Goal: Information Seeking & Learning: Learn about a topic

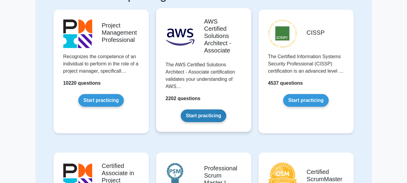
click at [204, 115] on link "Start practicing" at bounding box center [204, 115] width 46 height 13
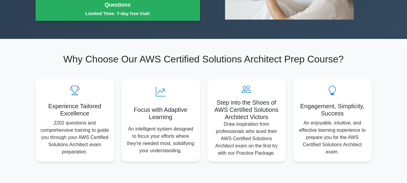
scroll to position [90, 0]
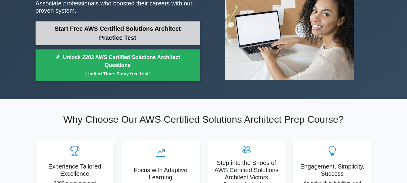
click at [119, 26] on link "Start Free AWS Certified Solutions Architect Practice Test" at bounding box center [118, 33] width 165 height 24
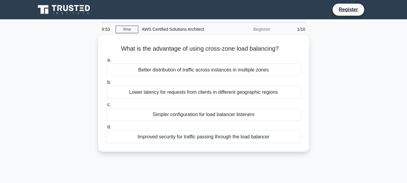
click at [261, 28] on div "Beginner" at bounding box center [247, 29] width 53 height 12
click at [74, 8] on icon at bounding box center [65, 9] width 58 height 11
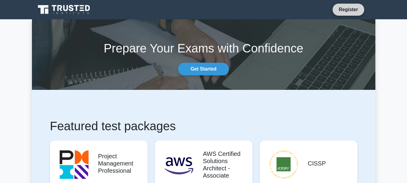
click at [350, 7] on link "Register" at bounding box center [348, 10] width 27 height 8
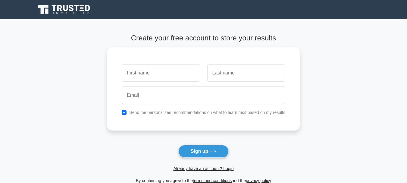
scroll to position [60, 0]
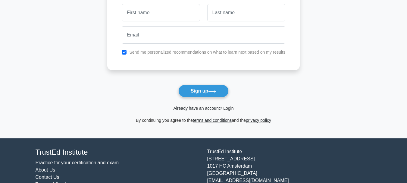
click at [215, 110] on link "Already have an account? Login" at bounding box center [203, 108] width 60 height 5
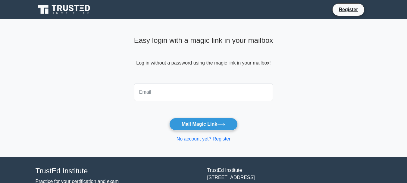
click at [173, 95] on input "email" at bounding box center [203, 91] width 139 height 17
type input "[EMAIL_ADDRESS][DOMAIN_NAME]"
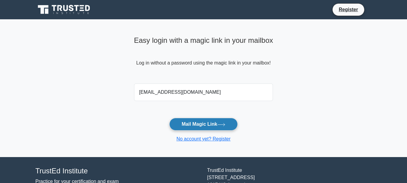
click at [207, 121] on button "Mail Magic Link" at bounding box center [203, 124] width 68 height 13
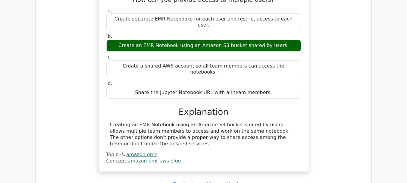
scroll to position [633, 0]
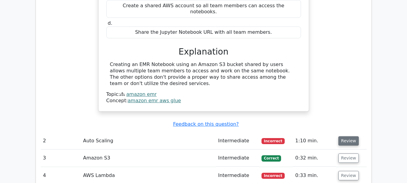
click at [350, 136] on button "Review" at bounding box center [348, 140] width 20 height 9
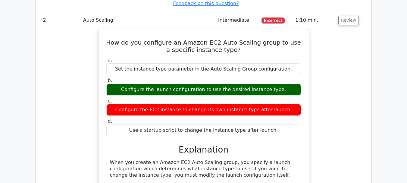
scroll to position [874, 0]
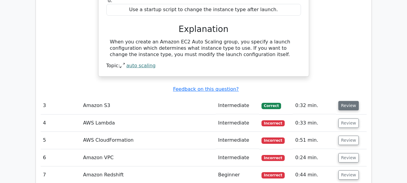
click at [351, 101] on button "Review" at bounding box center [348, 105] width 20 height 9
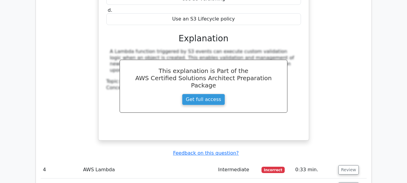
scroll to position [1145, 0]
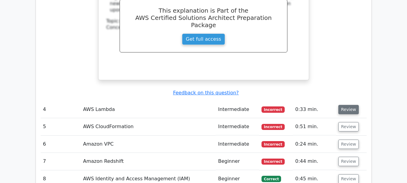
click at [351, 105] on button "Review" at bounding box center [348, 109] width 20 height 9
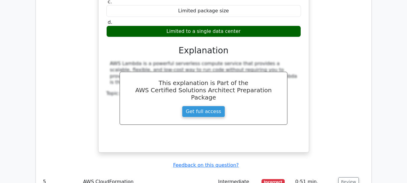
scroll to position [1386, 0]
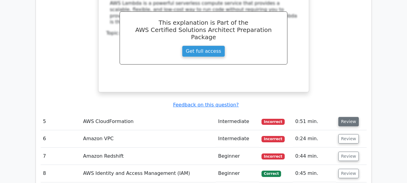
click at [351, 117] on button "Review" at bounding box center [348, 121] width 20 height 9
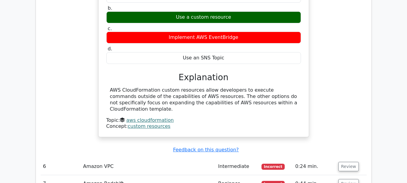
scroll to position [1597, 0]
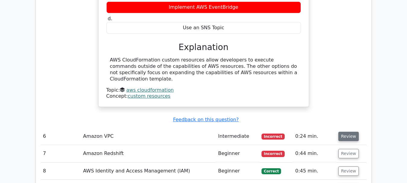
click at [350, 132] on button "Review" at bounding box center [348, 136] width 20 height 9
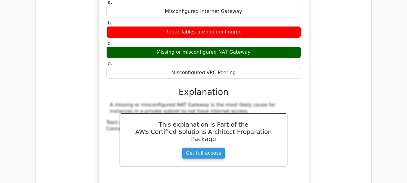
scroll to position [1869, 0]
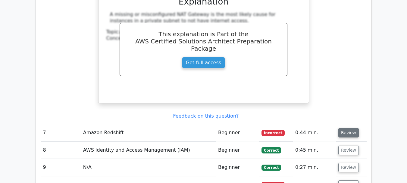
click at [350, 128] on button "Review" at bounding box center [348, 132] width 20 height 9
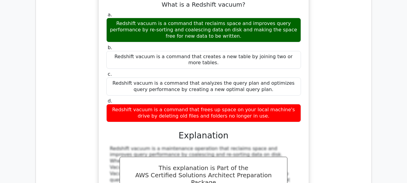
scroll to position [2170, 0]
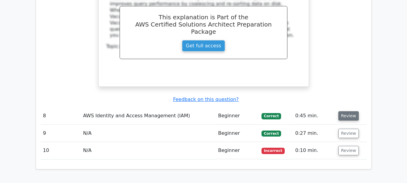
click at [349, 111] on button "Review" at bounding box center [348, 115] width 20 height 9
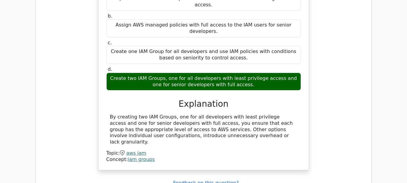
scroll to position [2381, 0]
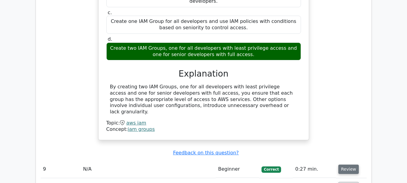
click at [351, 165] on button "Review" at bounding box center [348, 169] width 20 height 9
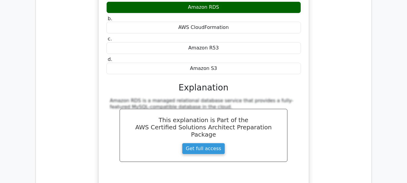
scroll to position [2622, 0]
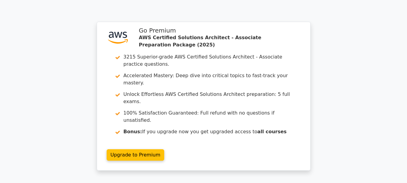
scroll to position [3085, 0]
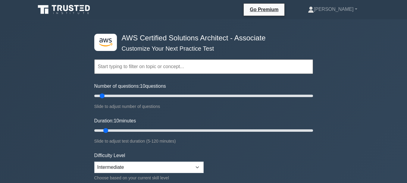
scroll to position [60, 0]
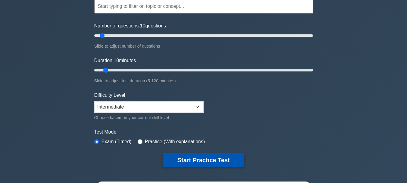
click at [197, 161] on button "Start Practice Test" at bounding box center [203, 160] width 81 height 14
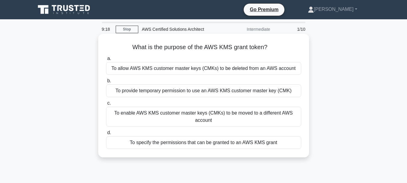
click at [149, 136] on div "To specify the permissions that can be granted to an AWS KMS grant" at bounding box center [203, 142] width 195 height 13
click at [106, 134] on input "d. To specify the permissions that can be granted to an AWS KMS grant" at bounding box center [106, 133] width 0 height 4
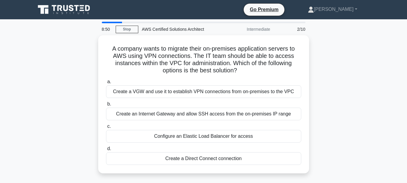
scroll to position [30, 0]
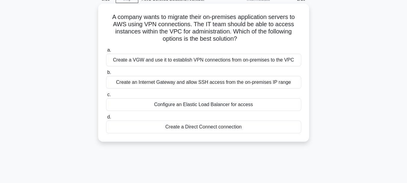
click at [190, 127] on div "Create a Direct Connect connection" at bounding box center [203, 127] width 195 height 13
click at [106, 119] on input "d. Create a Direct Connect connection" at bounding box center [106, 117] width 0 height 4
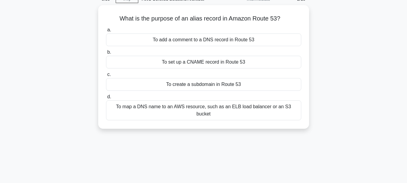
scroll to position [0, 0]
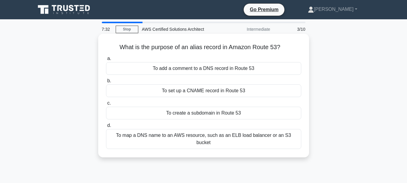
click at [216, 91] on div "To set up a CNAME record in Route 53" at bounding box center [203, 90] width 195 height 13
click at [106, 83] on input "b. To set up a CNAME record in Route 53" at bounding box center [106, 81] width 0 height 4
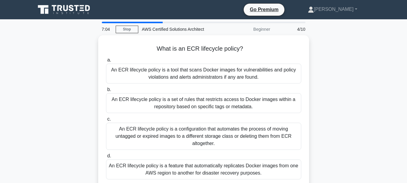
scroll to position [30, 0]
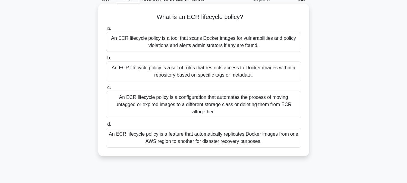
click at [211, 104] on div "An ECR lifecycle policy is a configuration that automates the process of moving…" at bounding box center [203, 104] width 195 height 27
click at [106, 90] on input "c. An ECR lifecycle policy is a configuration that automates the process of mov…" at bounding box center [106, 88] width 0 height 4
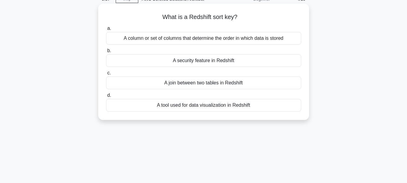
scroll to position [0, 0]
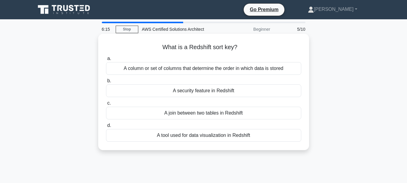
click at [218, 112] on div "A join between two tables in Redshift" at bounding box center [203, 113] width 195 height 13
click at [106, 105] on input "c. A join between two tables in Redshift" at bounding box center [106, 103] width 0 height 4
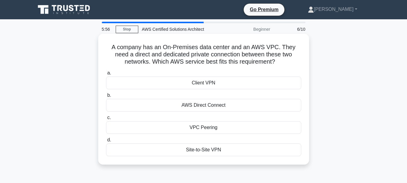
click at [209, 105] on div "AWS Direct Connect" at bounding box center [203, 105] width 195 height 13
click at [106, 97] on input "b. AWS Direct Connect" at bounding box center [106, 95] width 0 height 4
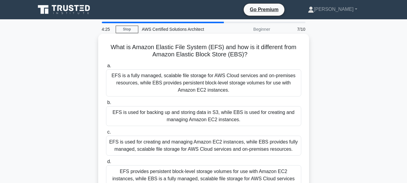
click at [216, 112] on div "EFS is used for backing up and storing data in S3, while EBS is used for creati…" at bounding box center [203, 116] width 195 height 20
click at [106, 105] on input "b. EFS is used for backing up and storing data in S3, while EBS is used for cre…" at bounding box center [106, 103] width 0 height 4
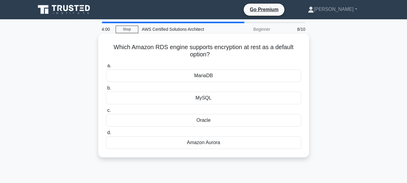
click at [211, 143] on div "Amazon Aurora" at bounding box center [203, 142] width 195 height 13
click at [106, 135] on input "d. Amazon Aurora" at bounding box center [106, 133] width 0 height 4
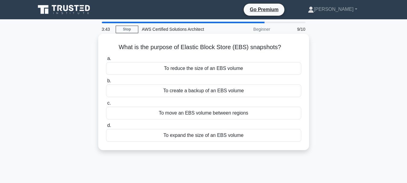
click at [237, 90] on div "To create a backup of an EBS volume" at bounding box center [203, 90] width 195 height 13
click at [106, 83] on input "b. To create a backup of an EBS volume" at bounding box center [106, 81] width 0 height 4
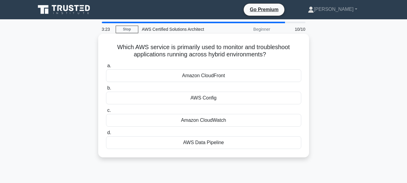
click at [210, 99] on div "AWS Config" at bounding box center [203, 98] width 195 height 13
click at [106, 90] on input "b. AWS Config" at bounding box center [106, 88] width 0 height 4
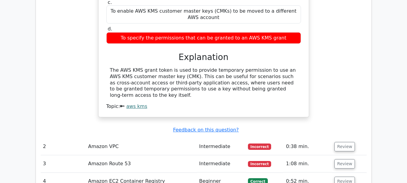
scroll to position [633, 0]
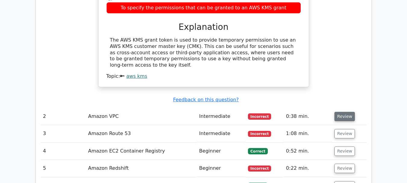
click at [342, 112] on button "Review" at bounding box center [345, 116] width 20 height 9
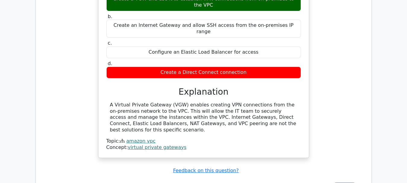
scroll to position [844, 0]
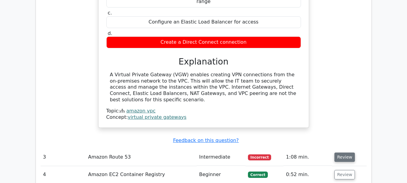
click at [344, 153] on button "Review" at bounding box center [345, 157] width 20 height 9
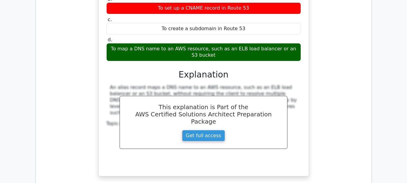
scroll to position [1085, 0]
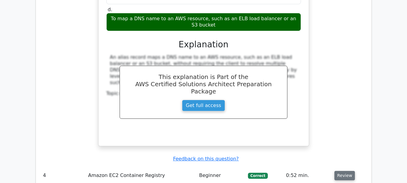
click at [348, 171] on button "Review" at bounding box center [345, 175] width 20 height 9
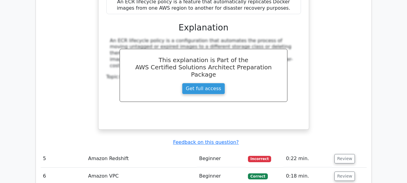
scroll to position [1417, 0]
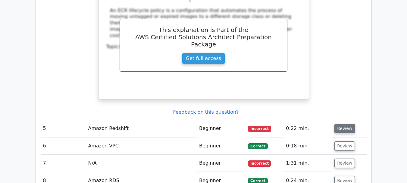
click at [344, 124] on button "Review" at bounding box center [345, 128] width 20 height 9
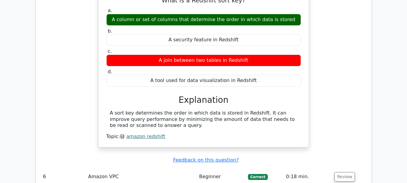
scroll to position [1597, 0]
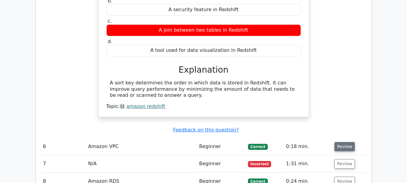
click at [344, 142] on button "Review" at bounding box center [345, 146] width 20 height 9
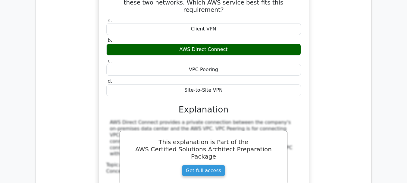
scroll to position [1869, 0]
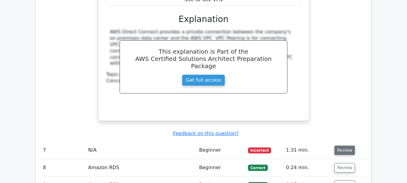
click at [349, 146] on button "Review" at bounding box center [345, 150] width 20 height 9
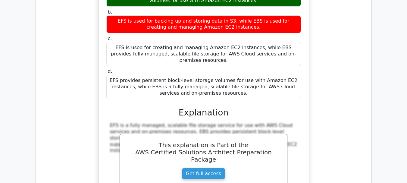
scroll to position [2140, 0]
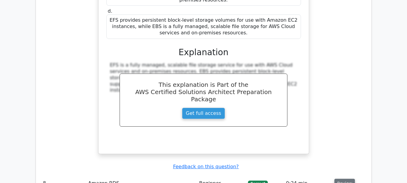
click at [346, 179] on button "Review" at bounding box center [345, 183] width 20 height 9
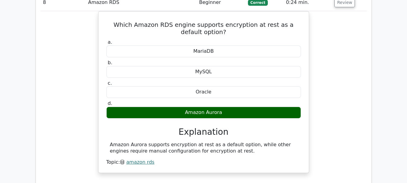
scroll to position [2381, 0]
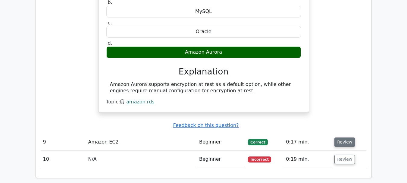
click at [346, 137] on button "Review" at bounding box center [345, 141] width 20 height 9
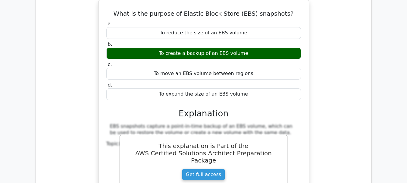
scroll to position [2592, 0]
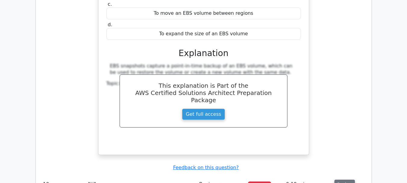
click at [345, 180] on button "Review" at bounding box center [345, 184] width 20 height 9
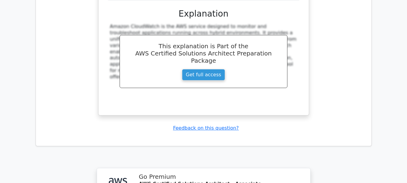
scroll to position [3014, 0]
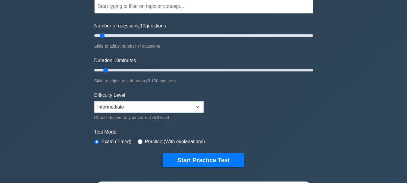
scroll to position [90, 0]
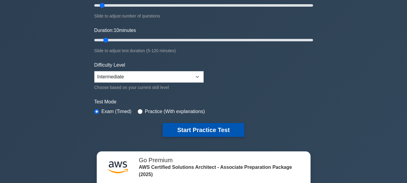
click at [196, 130] on button "Start Practice Test" at bounding box center [203, 130] width 81 height 14
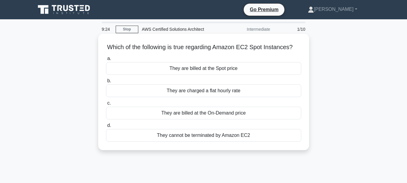
click at [226, 75] on div "They are billed at the Spot price" at bounding box center [203, 68] width 195 height 13
click at [106, 61] on input "a. They are billed at the Spot price" at bounding box center [106, 59] width 0 height 4
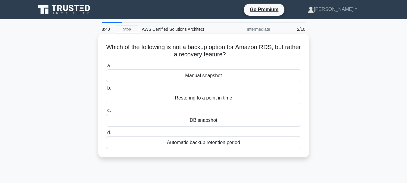
click at [222, 98] on div "Restoring to a point in time" at bounding box center [203, 98] width 195 height 13
click at [106, 90] on input "b. Restoring to a point in time" at bounding box center [106, 88] width 0 height 4
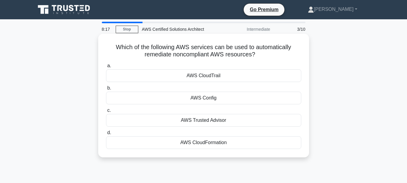
click at [207, 99] on div "AWS Config" at bounding box center [203, 98] width 195 height 13
click at [106, 90] on input "b. AWS Config" at bounding box center [106, 88] width 0 height 4
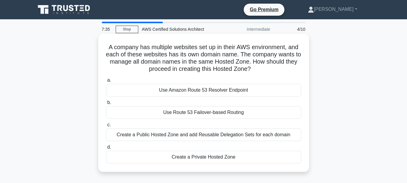
click at [234, 91] on div "Use Amazon Route 53 Resolver Endpoint" at bounding box center [203, 90] width 195 height 13
click at [106, 82] on input "a. Use Amazon Route 53 Resolver Endpoint" at bounding box center [106, 80] width 0 height 4
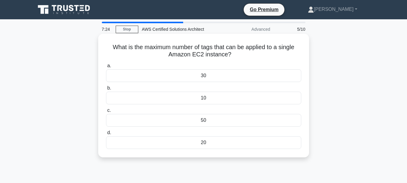
click at [204, 120] on div "50" at bounding box center [203, 120] width 195 height 13
click at [106, 112] on input "c. 50" at bounding box center [106, 111] width 0 height 4
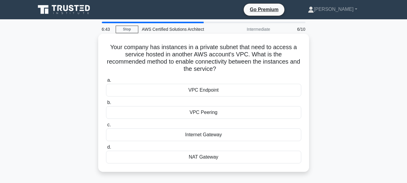
click at [210, 112] on div "VPC Peering" at bounding box center [203, 112] width 195 height 13
click at [106, 105] on input "b. VPC Peering" at bounding box center [106, 103] width 0 height 4
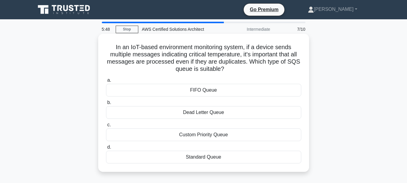
click at [201, 90] on div "FIFO Queue" at bounding box center [203, 90] width 195 height 13
click at [106, 82] on input "a. FIFO Queue" at bounding box center [106, 80] width 0 height 4
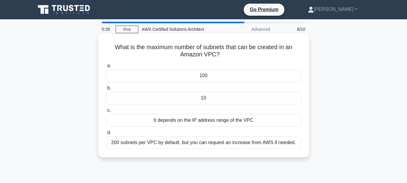
click at [219, 121] on div "It depends on the IP address range of the VPC" at bounding box center [203, 120] width 195 height 13
click at [106, 112] on input "c. It depends on the IP address range of the VPC" at bounding box center [106, 111] width 0 height 4
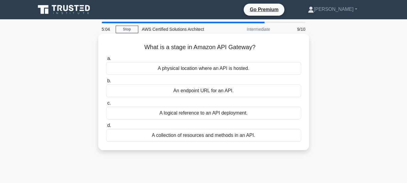
click at [220, 90] on div "An endpoint URL for an API." at bounding box center [203, 90] width 195 height 13
click at [106, 83] on input "b. An endpoint URL for an API." at bounding box center [106, 81] width 0 height 4
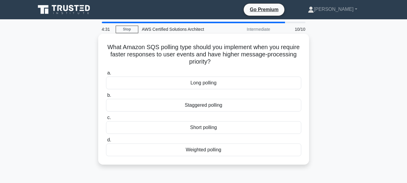
click at [203, 149] on div "Weighted polling" at bounding box center [203, 149] width 195 height 13
click at [106, 142] on input "d. Weighted polling" at bounding box center [106, 140] width 0 height 4
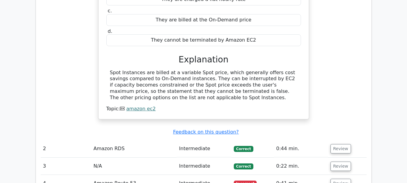
scroll to position [633, 0]
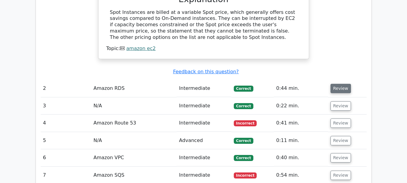
click at [345, 84] on button "Review" at bounding box center [341, 88] width 20 height 9
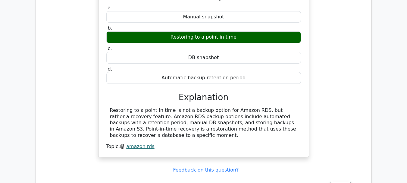
scroll to position [844, 0]
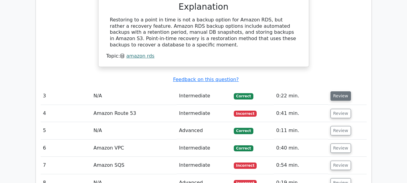
click at [341, 91] on button "Review" at bounding box center [341, 95] width 20 height 9
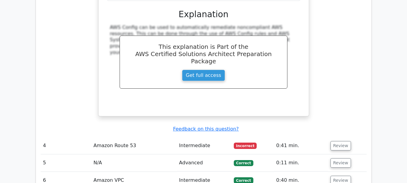
scroll to position [1115, 0]
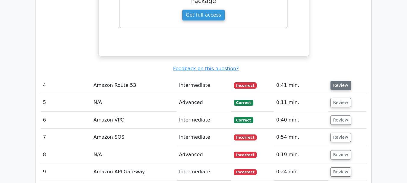
click at [340, 81] on button "Review" at bounding box center [341, 85] width 20 height 9
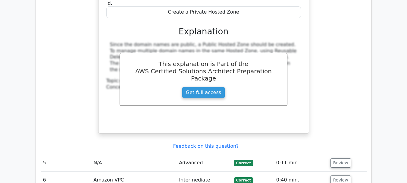
scroll to position [1356, 0]
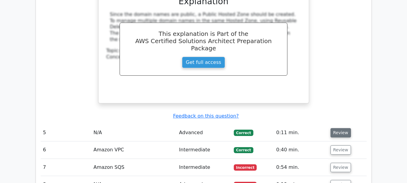
click at [336, 128] on button "Review" at bounding box center [341, 132] width 20 height 9
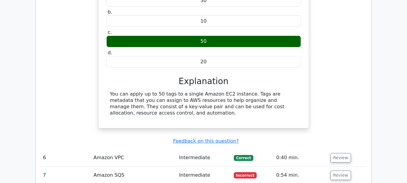
scroll to position [1567, 0]
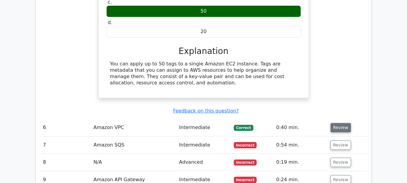
click at [338, 123] on button "Review" at bounding box center [341, 127] width 20 height 9
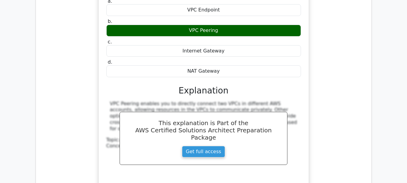
scroll to position [1808, 0]
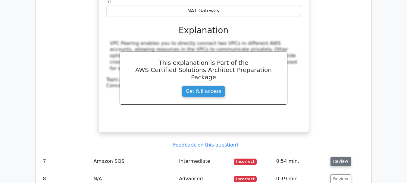
click at [341, 157] on button "Review" at bounding box center [341, 161] width 20 height 9
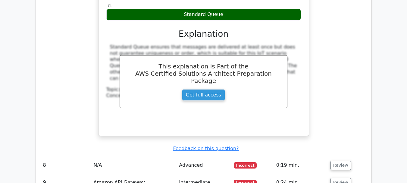
scroll to position [2140, 0]
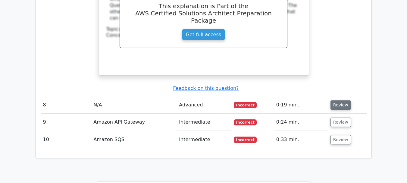
click at [346, 100] on button "Review" at bounding box center [341, 104] width 20 height 9
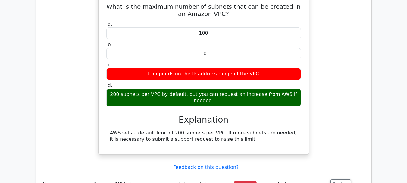
scroll to position [2291, 0]
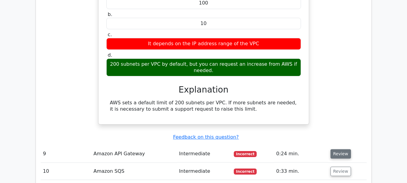
click at [341, 149] on button "Review" at bounding box center [341, 153] width 20 height 9
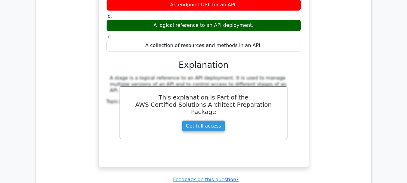
scroll to position [2562, 0]
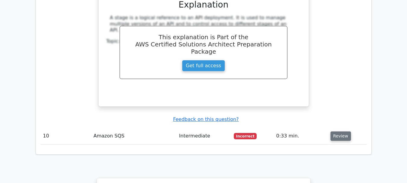
click at [342, 131] on button "Review" at bounding box center [341, 135] width 20 height 9
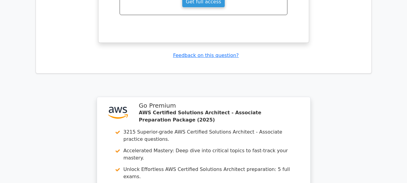
scroll to position [2924, 0]
